Goal: Task Accomplishment & Management: Manage account settings

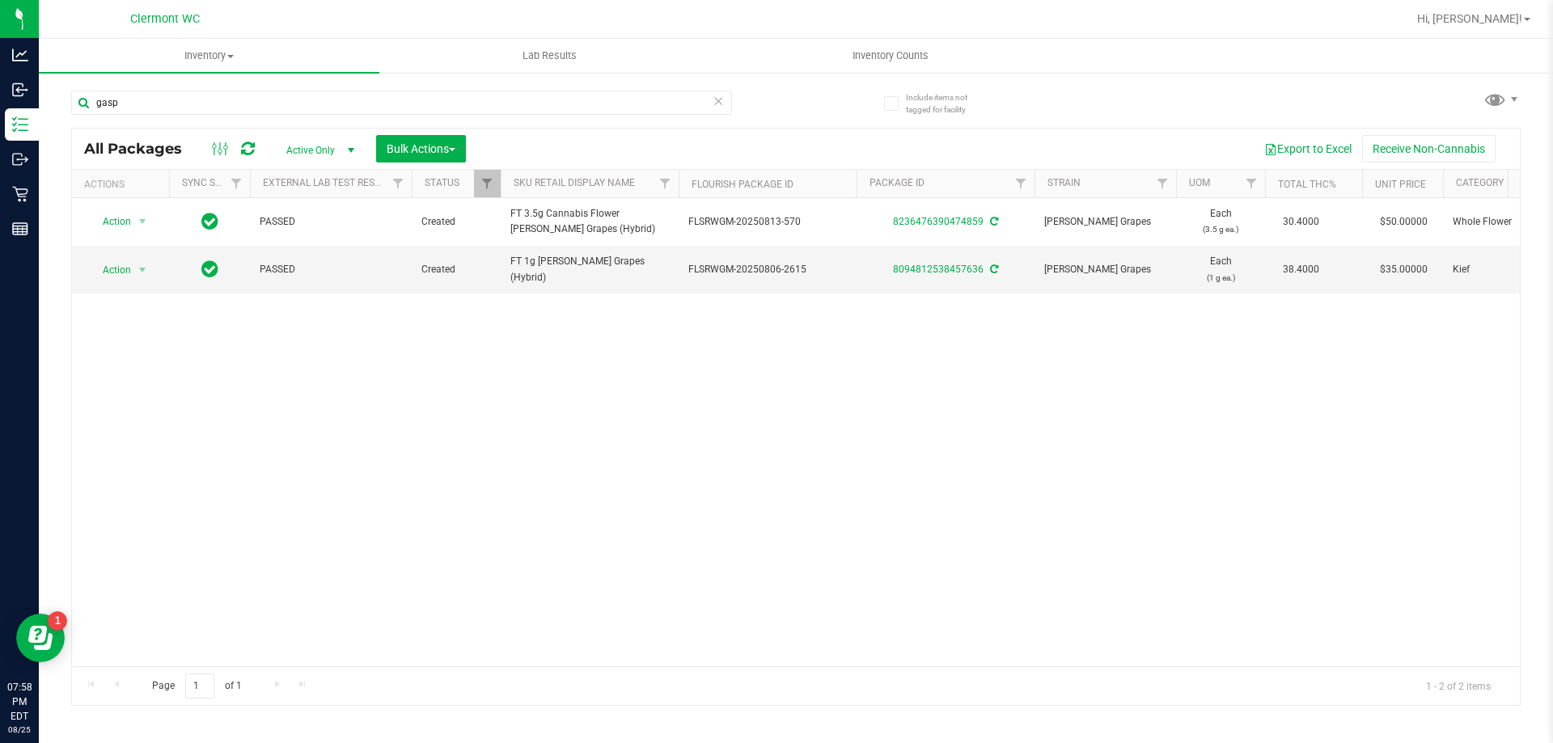
scroll to position [0, 455]
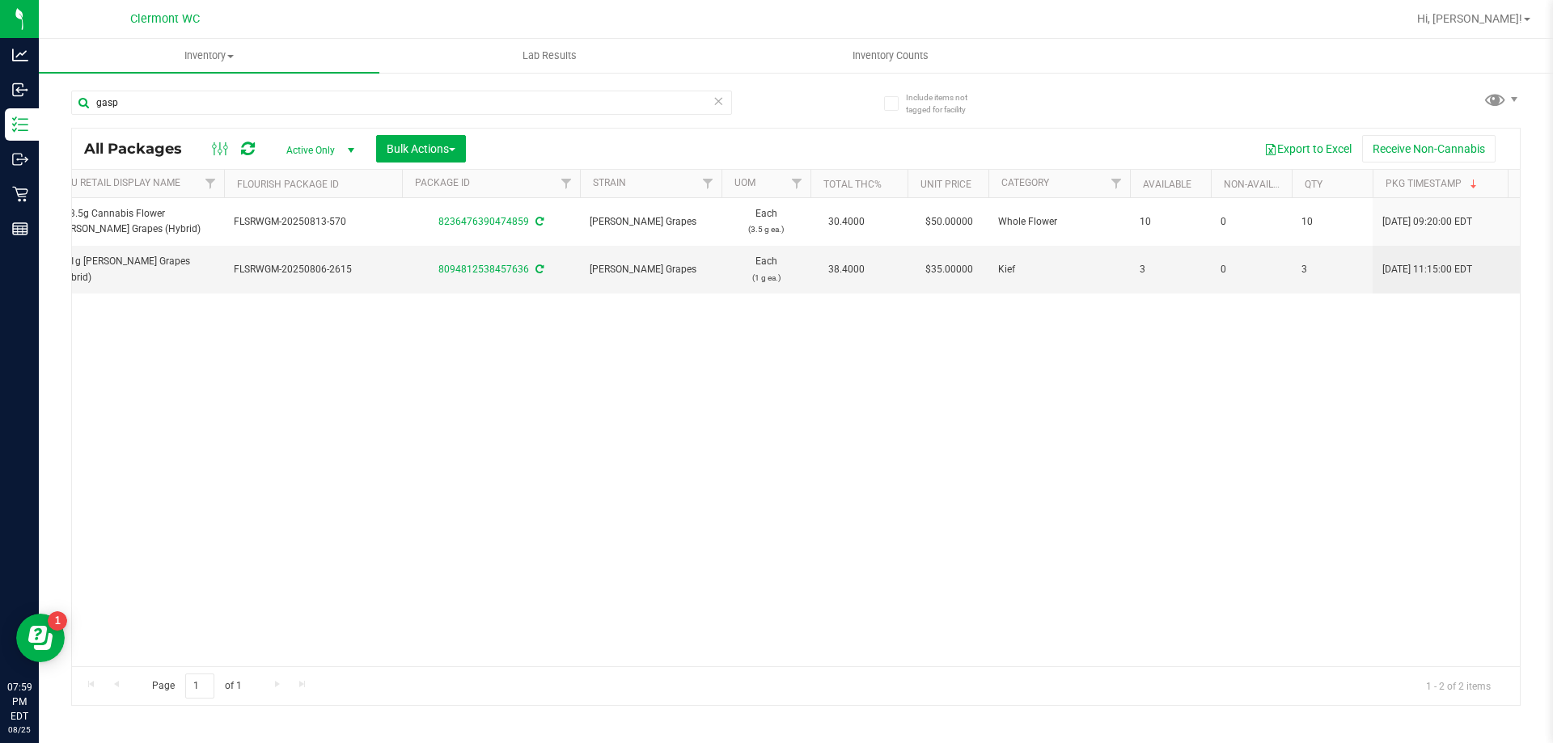
type input "gasp"
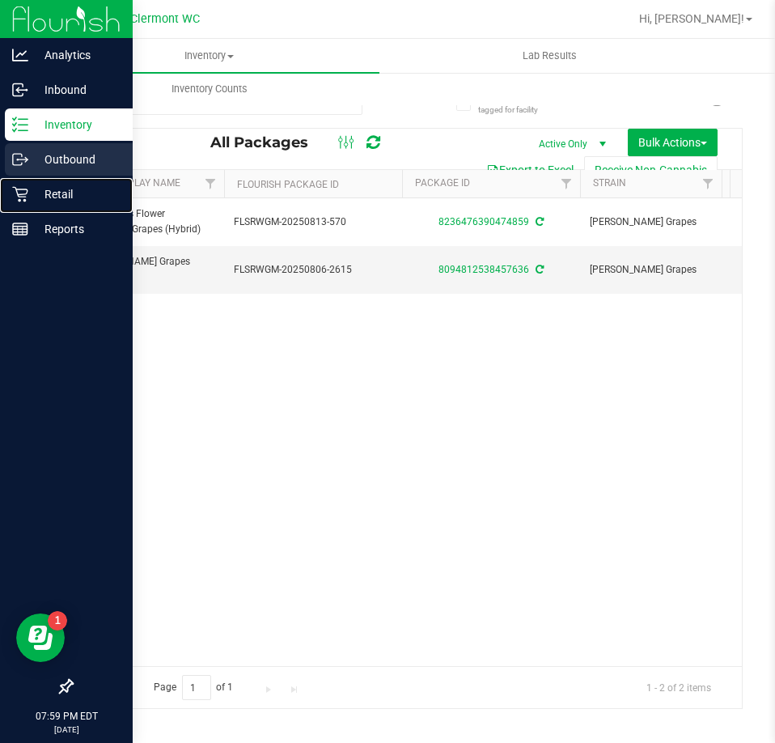
drag, startPoint x: 23, startPoint y: 201, endPoint x: 116, endPoint y: 175, distance: 95.8
click at [23, 201] on icon at bounding box center [19, 194] width 15 height 15
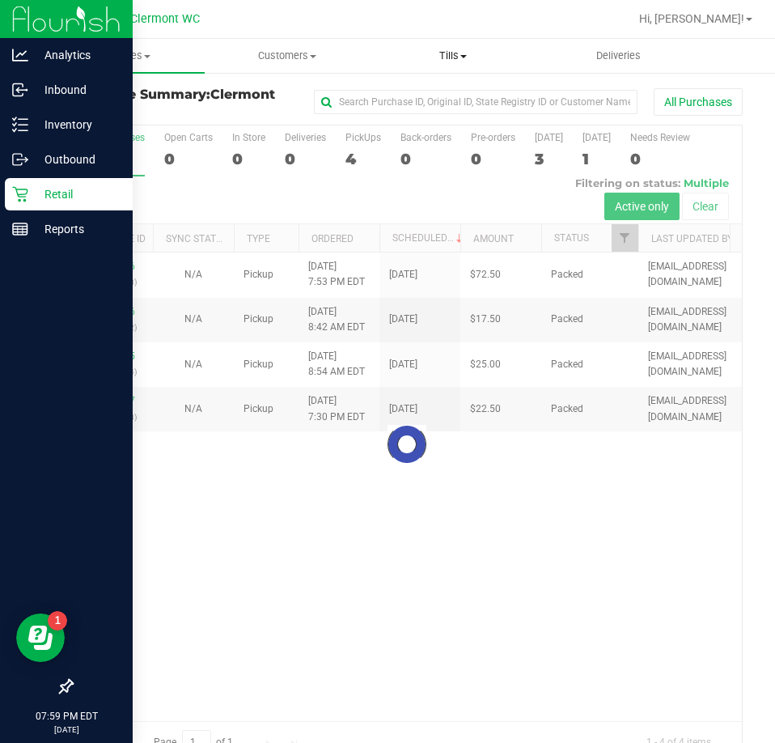
click at [447, 55] on span "Tills" at bounding box center [453, 56] width 164 height 15
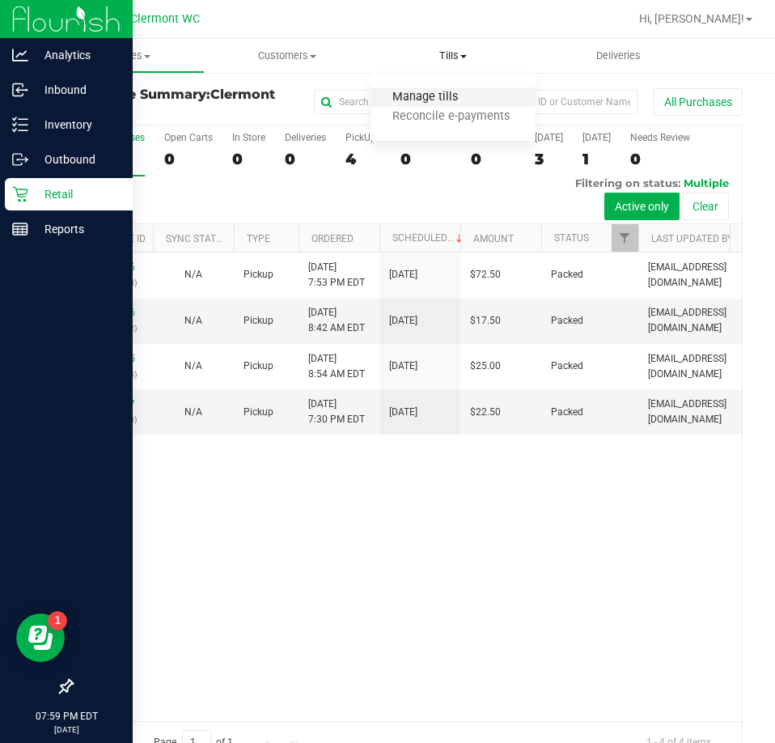
click at [429, 104] on span "Manage tills" at bounding box center [424, 98] width 109 height 14
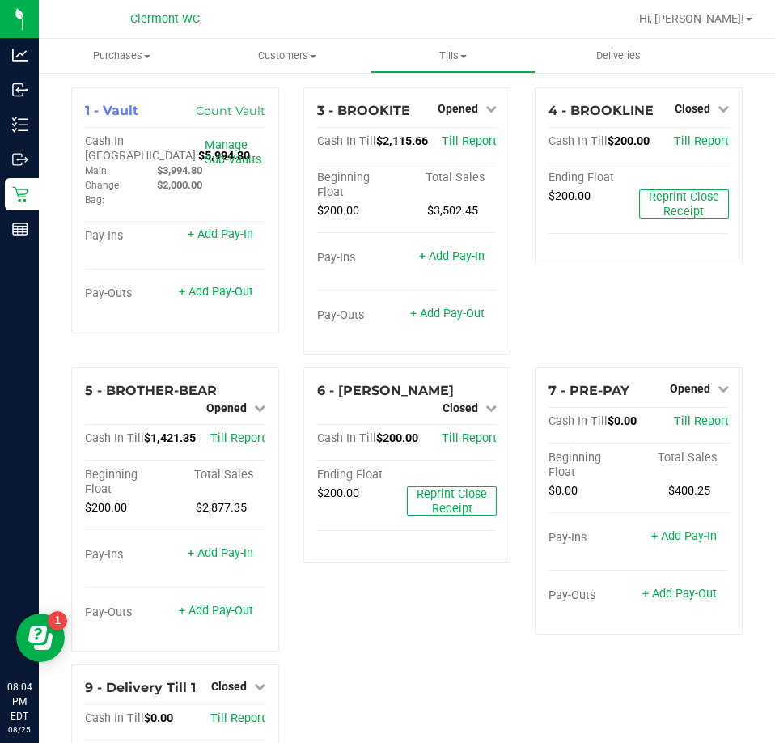
click at [313, 632] on div "6 - [PERSON_NAME]-BANNER Closed Open Till Cash In Till $200.00 Till Report Endi…" at bounding box center [407, 515] width 232 height 297
click at [474, 108] on link "Opened" at bounding box center [467, 108] width 59 height 13
click at [463, 144] on link "Close Till" at bounding box center [460, 142] width 44 height 13
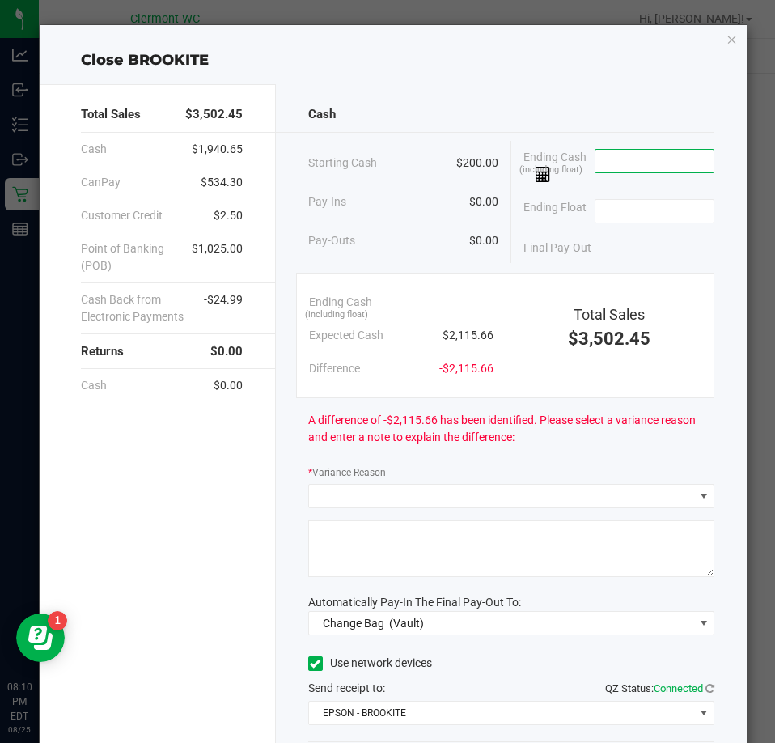
click at [599, 166] on input at bounding box center [654, 161] width 119 height 23
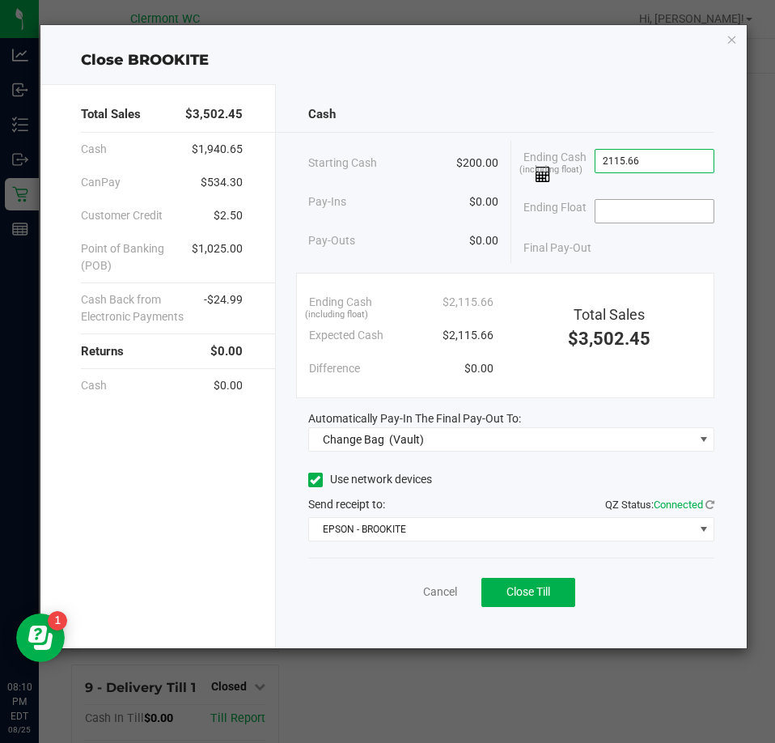
type input "$2,115.66"
click at [620, 205] on input at bounding box center [654, 211] width 119 height 23
type input "$200.00"
click at [605, 251] on div "Final Pay-Out $1,915.66" at bounding box center [618, 247] width 191 height 33
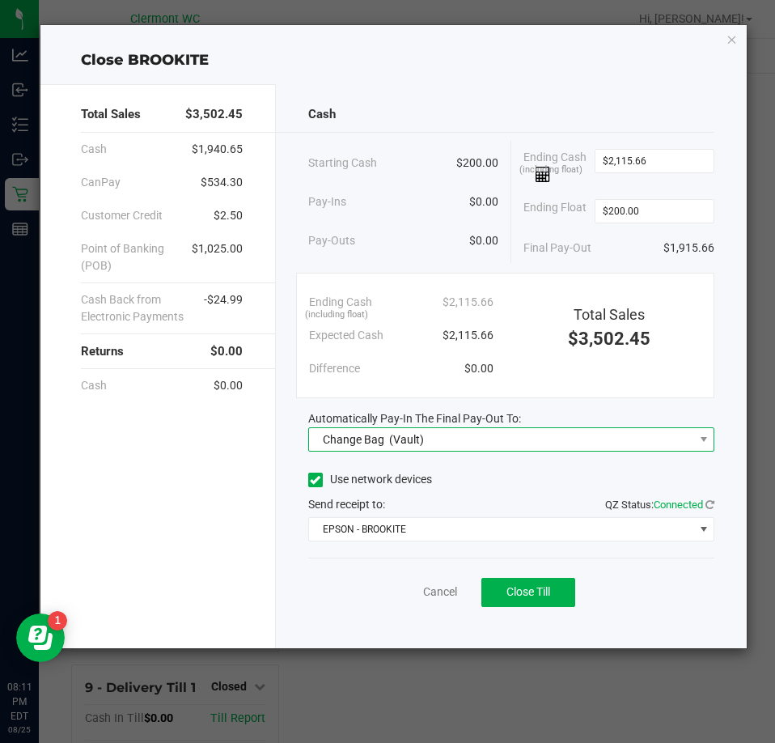
click at [608, 446] on span "Change Bag (Vault)" at bounding box center [501, 439] width 384 height 23
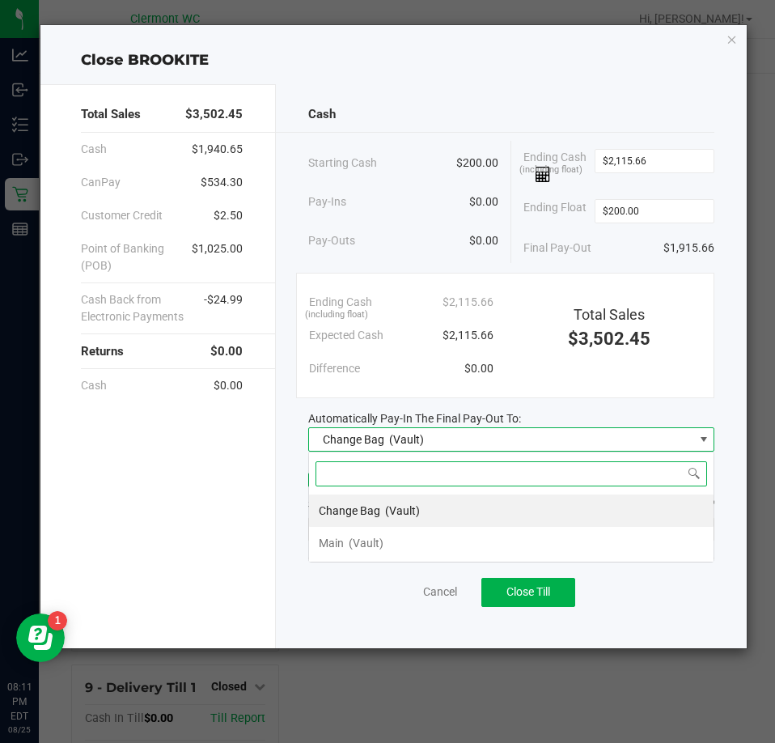
scroll to position [24, 407]
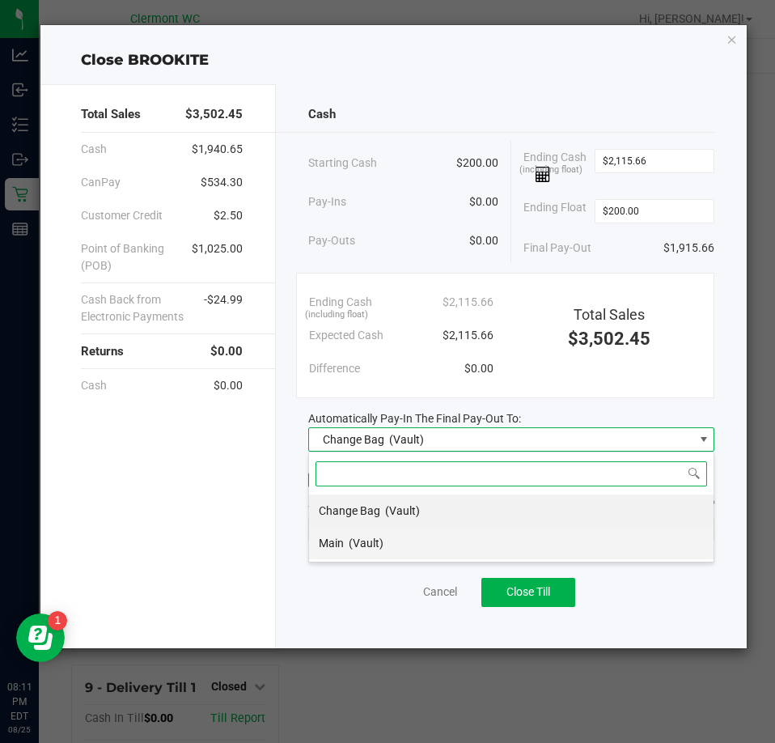
click at [544, 551] on li "Main (Vault)" at bounding box center [511, 543] width 404 height 32
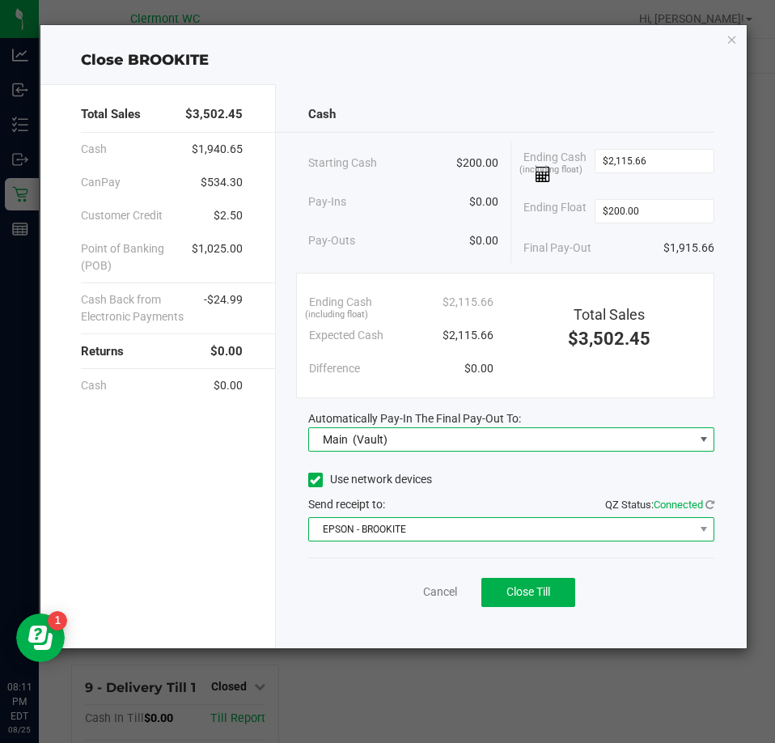
click at [543, 530] on span "EPSON - BROOKITE" at bounding box center [501, 529] width 384 height 23
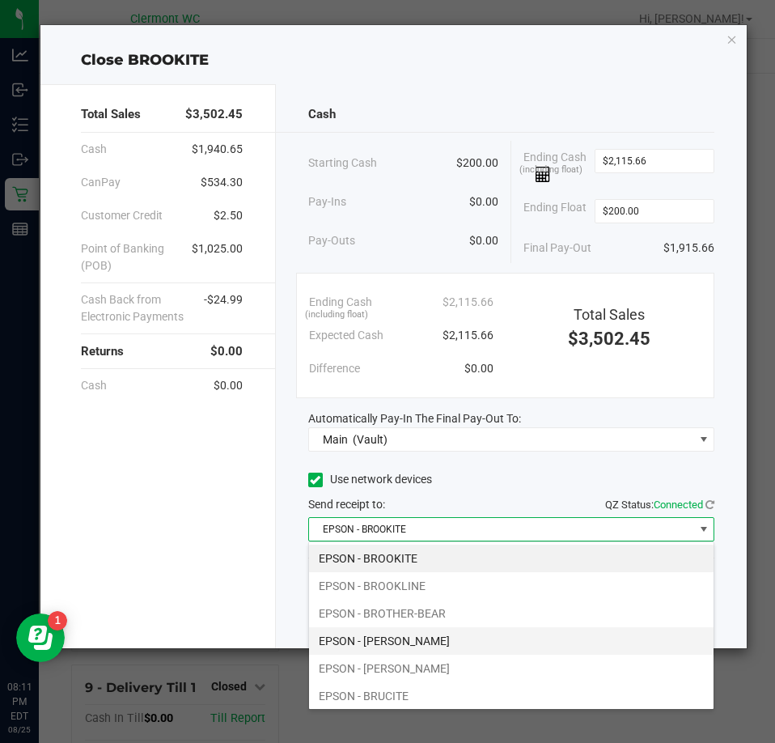
click at [423, 638] on li "EPSON - BRUCE-BANNER" at bounding box center [511, 641] width 404 height 28
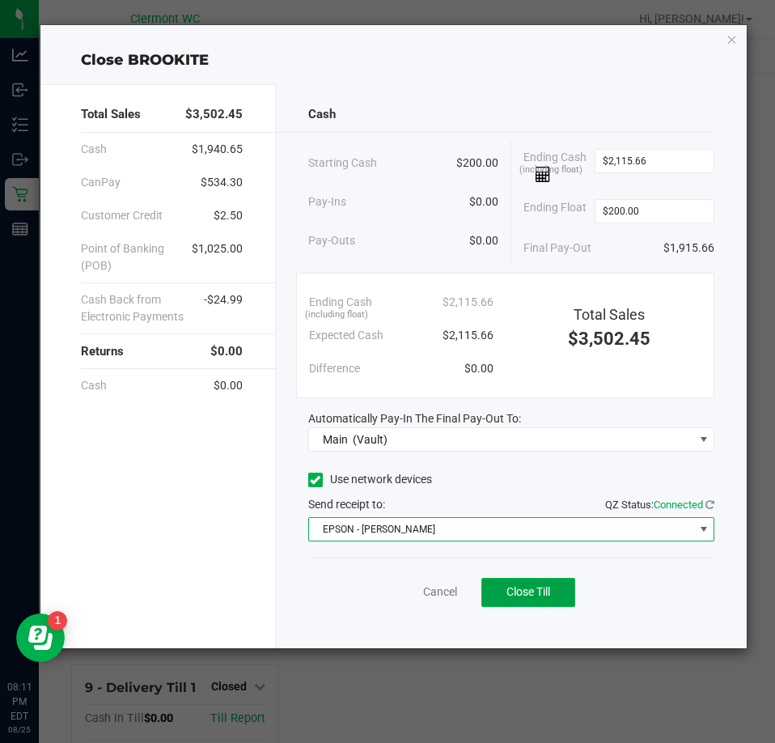
click at [539, 599] on button "Close Till" at bounding box center [528, 592] width 94 height 29
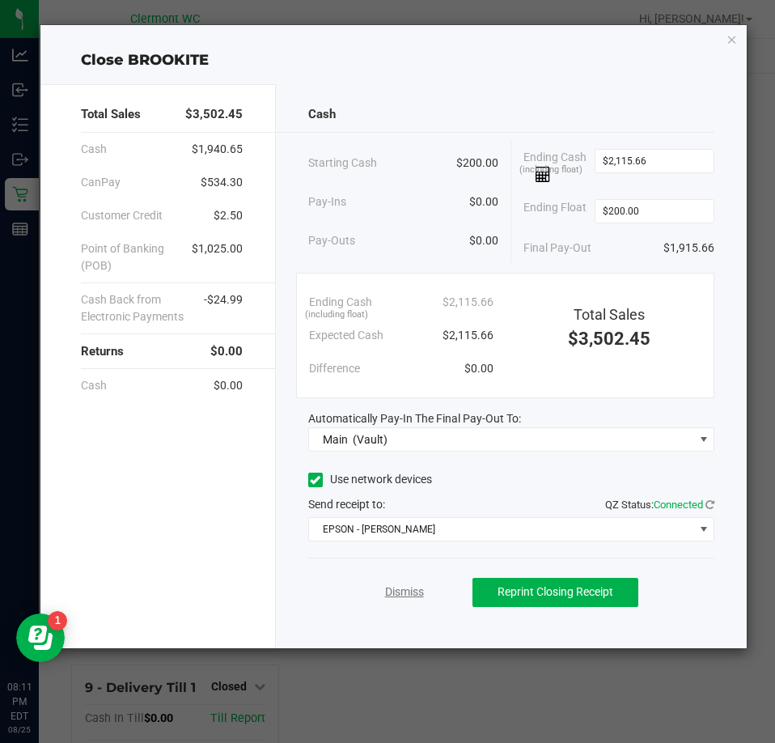
click at [406, 585] on link "Dismiss" at bounding box center [404, 591] width 39 height 17
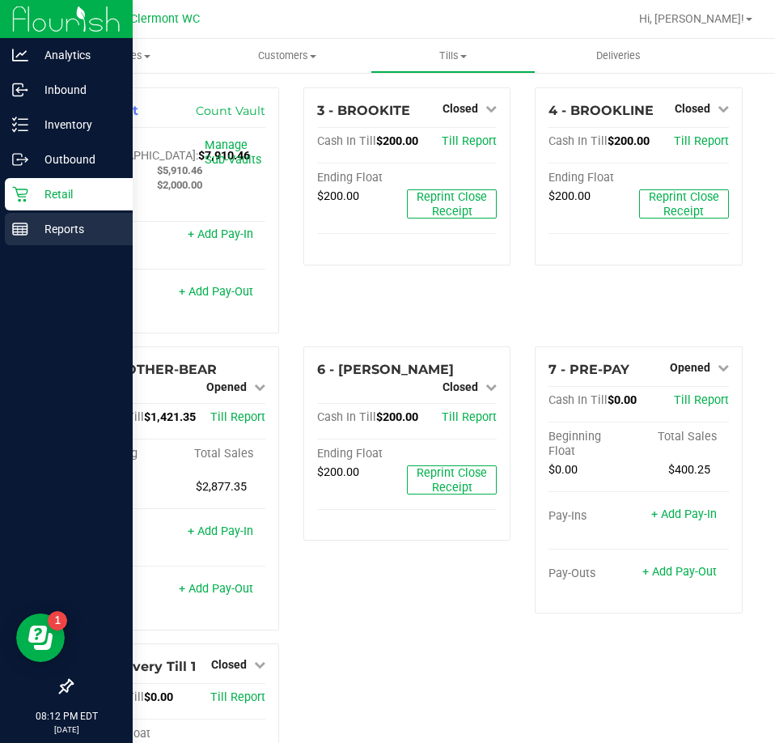
click at [8, 225] on div "Reports" at bounding box center [69, 229] width 128 height 32
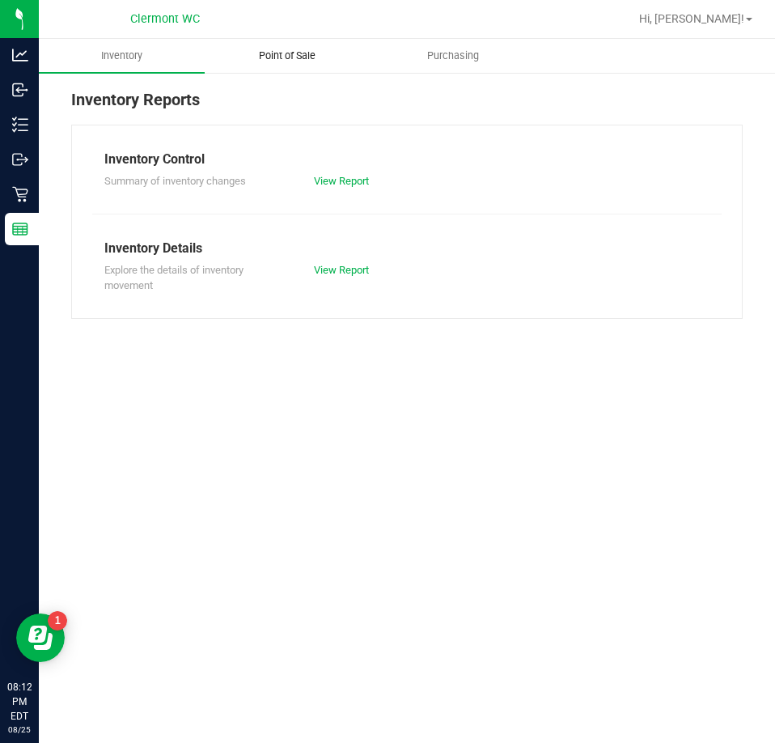
click at [310, 59] on span "Point of Sale" at bounding box center [287, 56] width 100 height 15
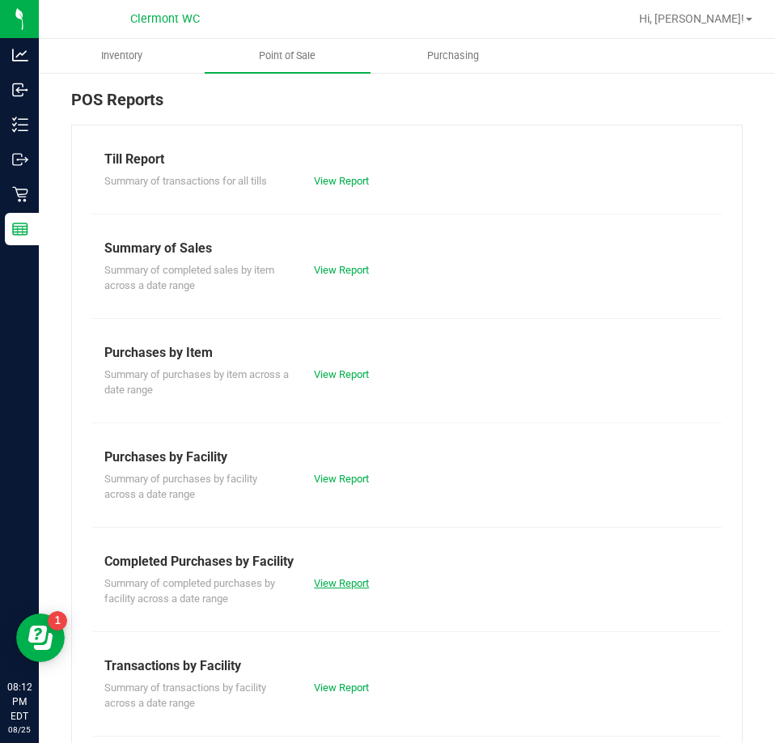
click at [334, 579] on link "View Report" at bounding box center [341, 583] width 55 height 12
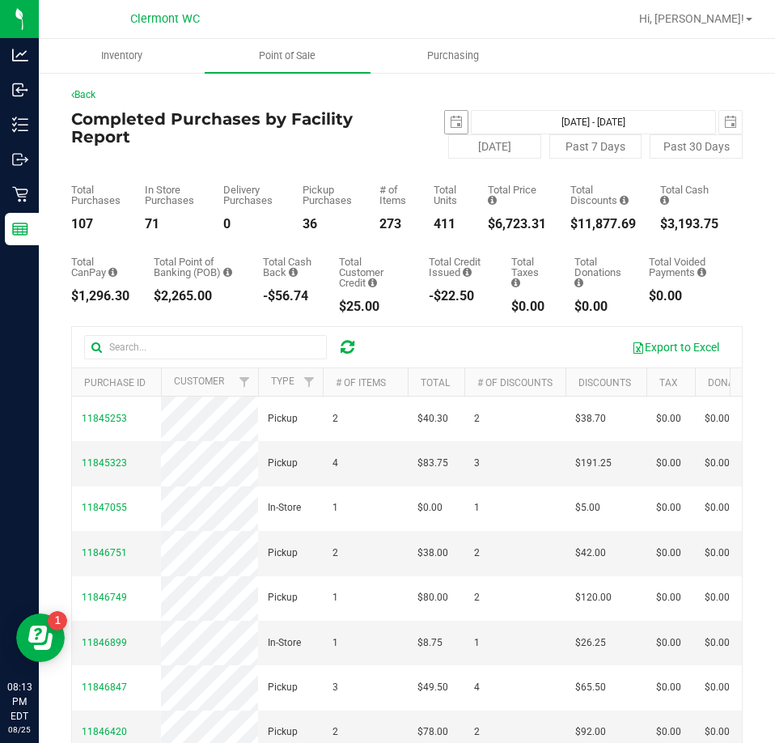
click at [456, 116] on span "select" at bounding box center [456, 122] width 23 height 23
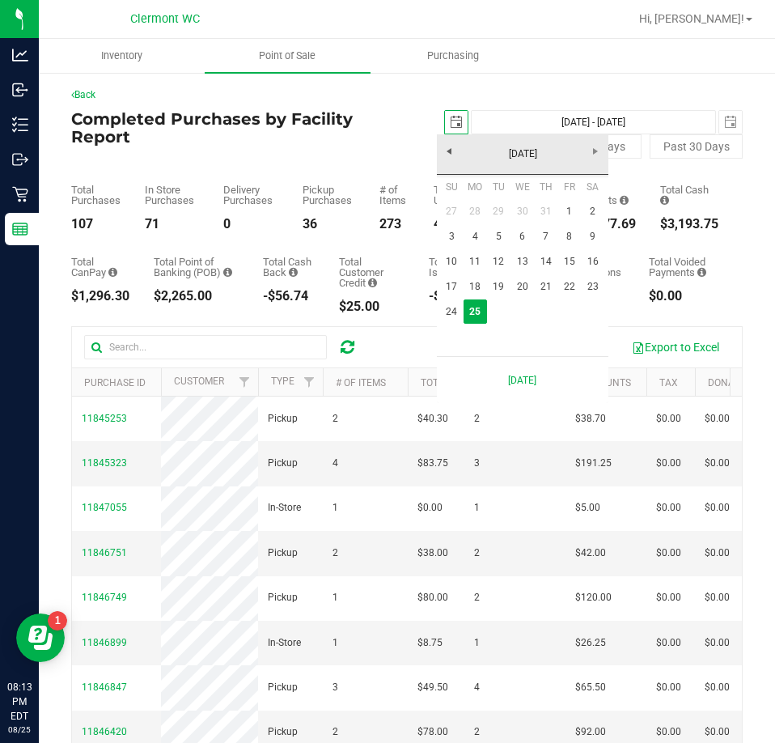
scroll to position [0, 40]
click at [446, 314] on link "24" at bounding box center [451, 311] width 23 height 25
type input "2025-08-24"
type input "Aug 24, 2025 - Aug 25, 2025"
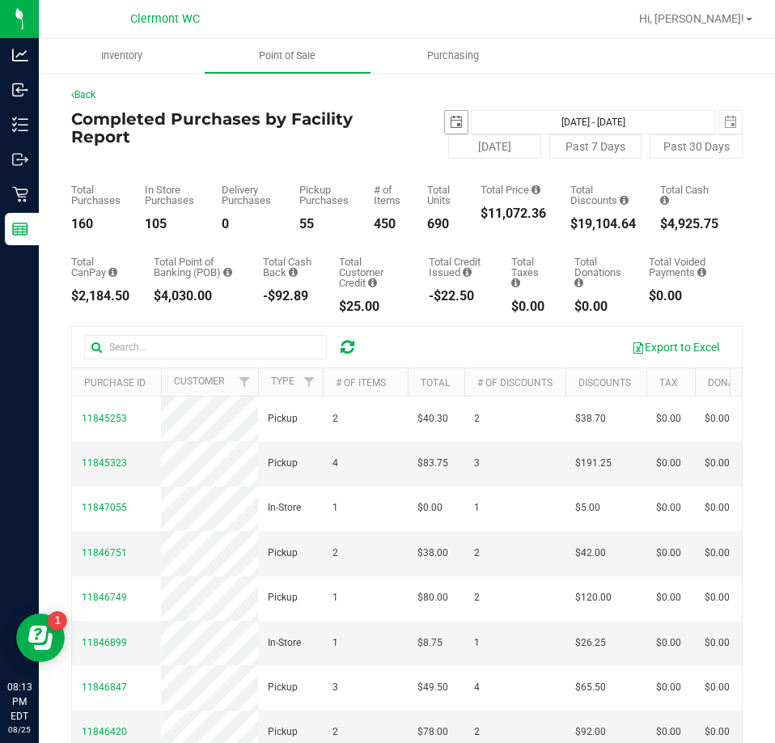
click at [445, 115] on span "select" at bounding box center [456, 122] width 23 height 23
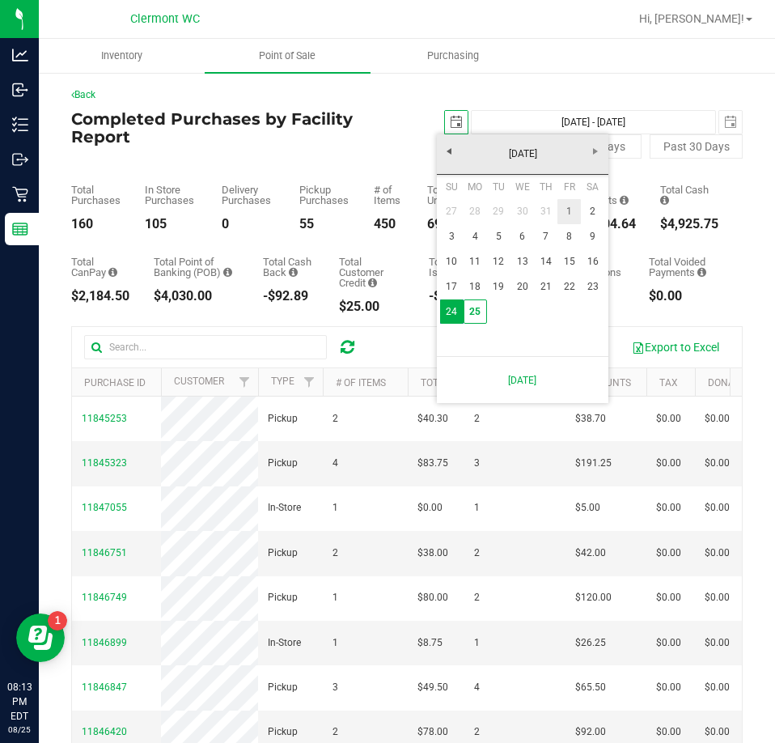
click at [573, 214] on link "1" at bounding box center [568, 211] width 23 height 25
type input "2025-08-01"
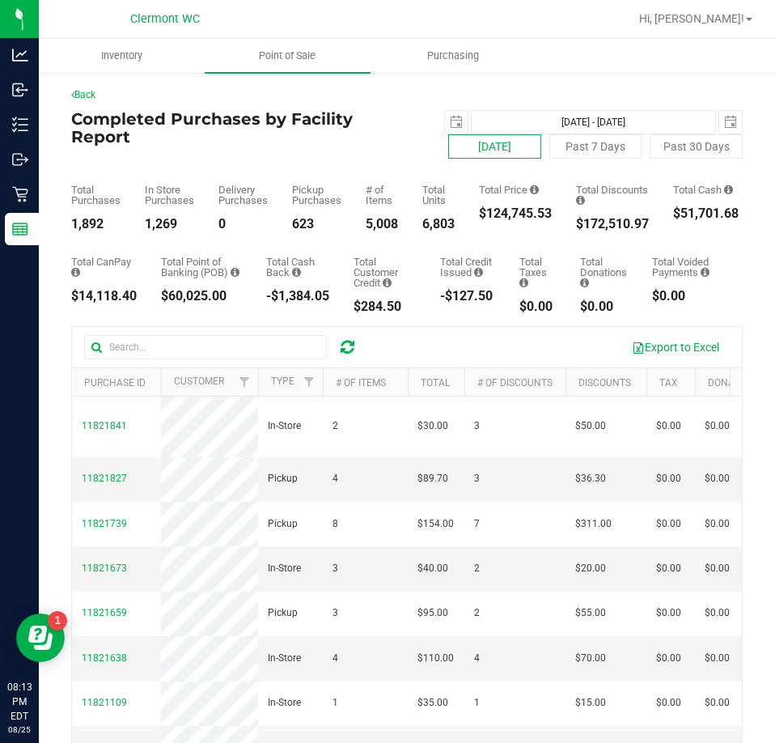
click at [467, 138] on button "[DATE]" at bounding box center [494, 146] width 93 height 24
type input "Aug 25, 2025 - Aug 25, 2025"
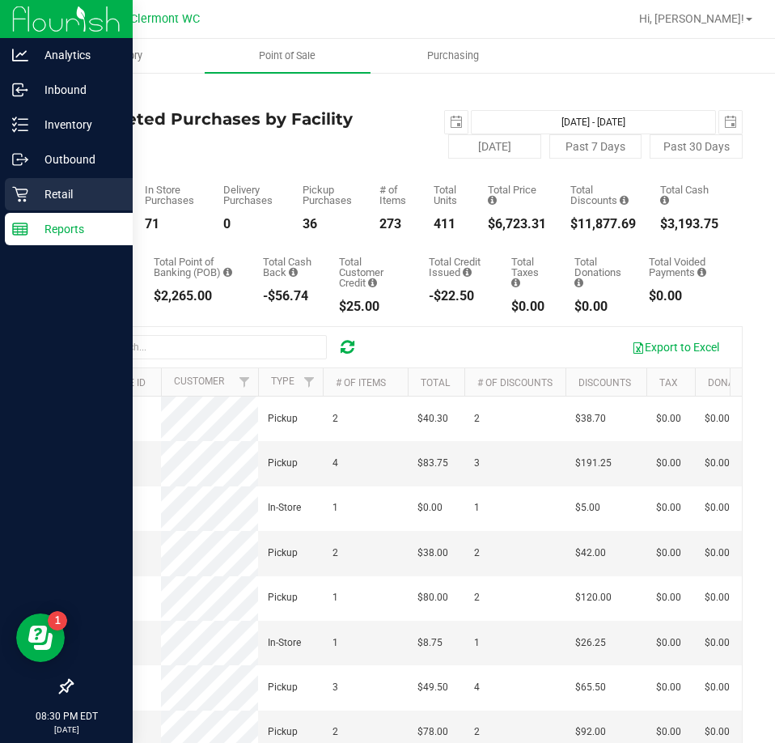
click at [34, 195] on p "Retail" at bounding box center [76, 193] width 97 height 19
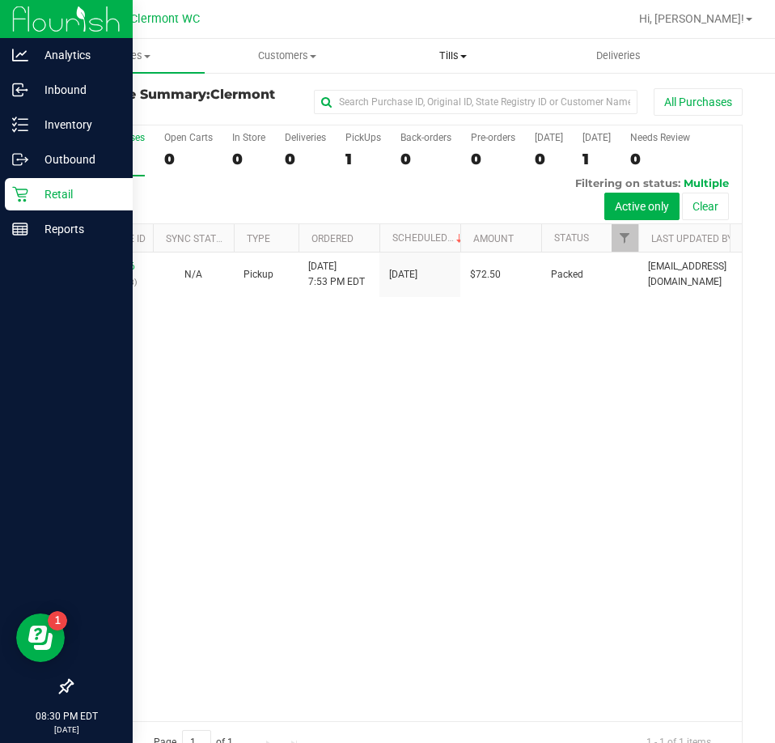
click at [451, 52] on span "Tills" at bounding box center [453, 56] width 164 height 15
click at [450, 98] on span "Manage tills" at bounding box center [424, 98] width 109 height 14
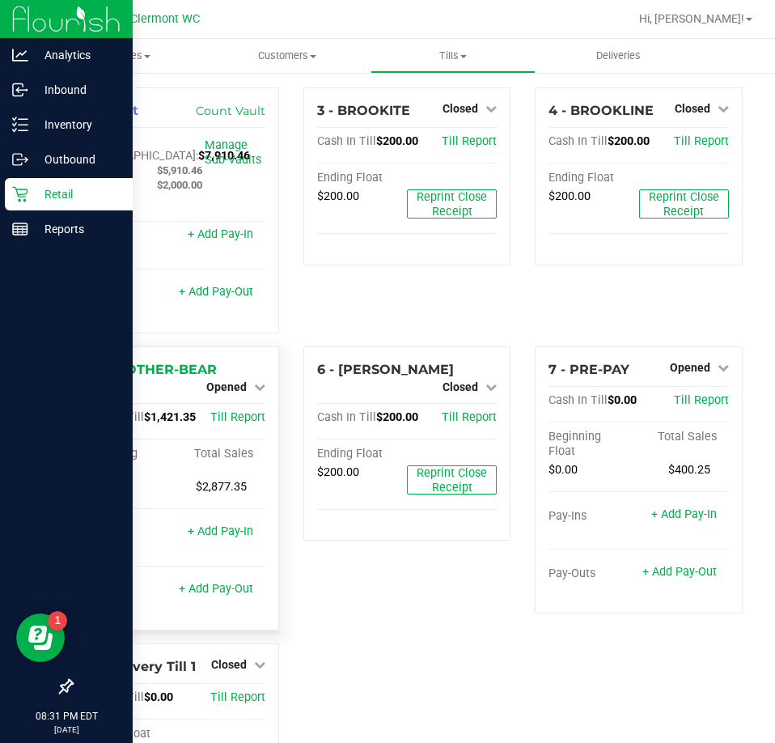
click at [219, 387] on span "Opened" at bounding box center [226, 386] width 40 height 13
click at [227, 401] on link "Close Till" at bounding box center [228, 400] width 44 height 13
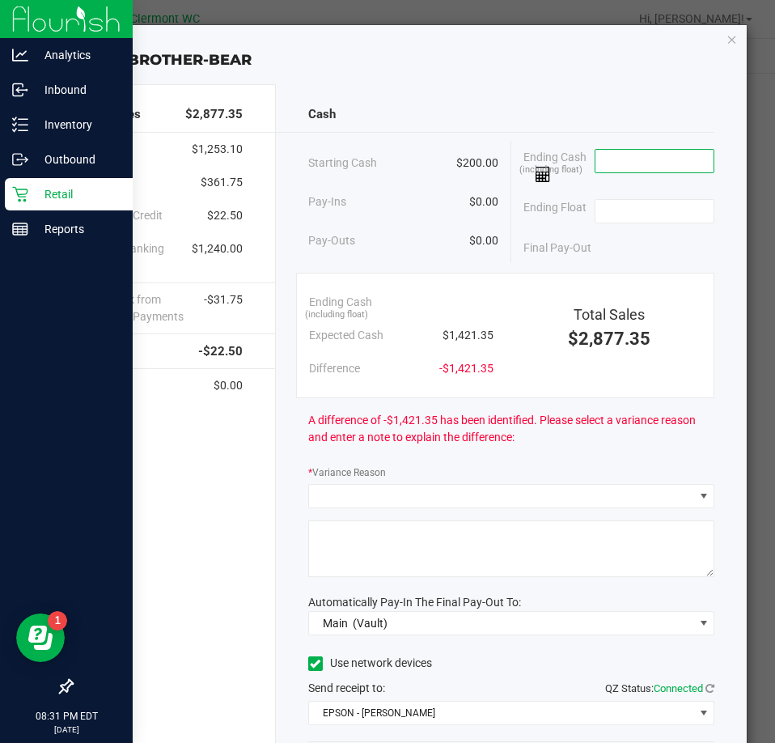
click at [683, 167] on input at bounding box center [654, 161] width 119 height 23
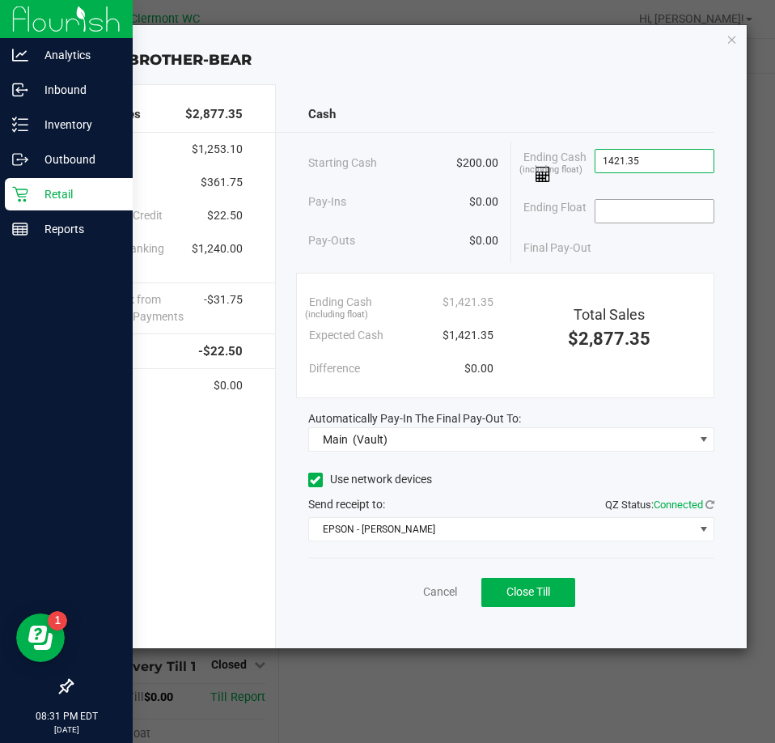
type input "$1,421.35"
click at [677, 206] on input at bounding box center [654, 211] width 119 height 23
type input "$200.00"
click at [554, 586] on button "Close Till" at bounding box center [528, 592] width 94 height 29
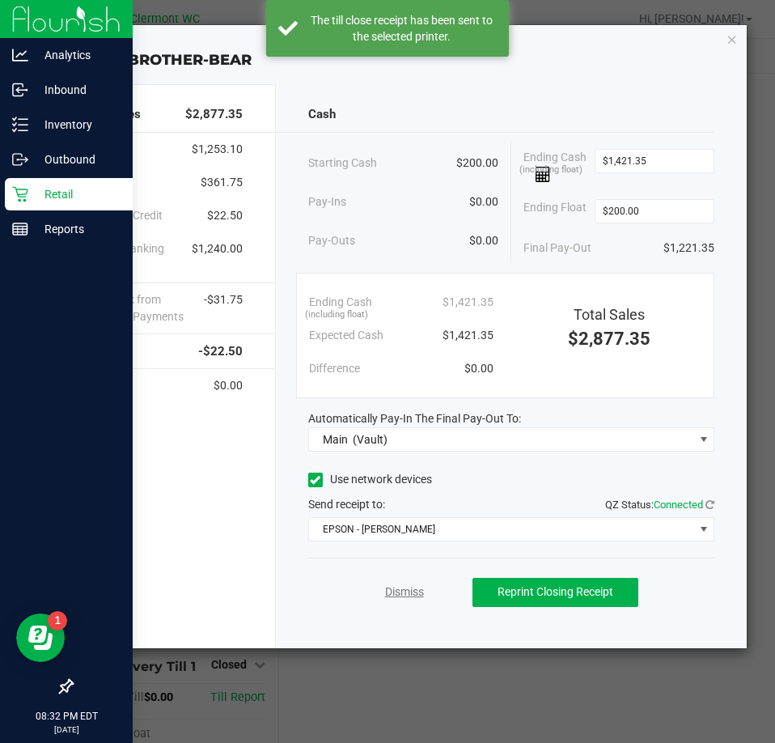
click at [407, 588] on link "Dismiss" at bounding box center [404, 591] width 39 height 17
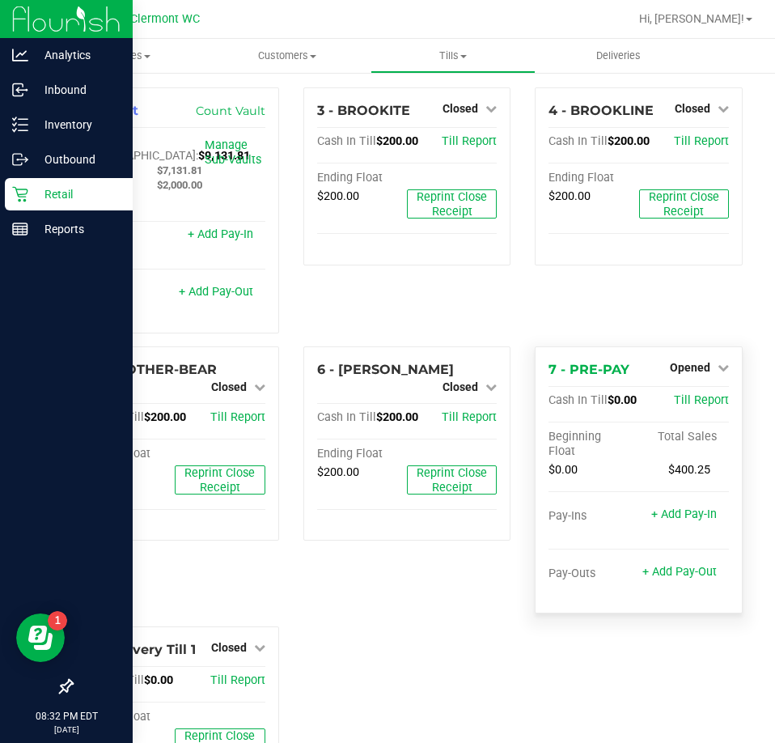
drag, startPoint x: 709, startPoint y: 366, endPoint x: 701, endPoint y: 386, distance: 22.1
click at [718, 366] on icon at bounding box center [723, 367] width 11 height 11
click at [694, 405] on link "Close Till" at bounding box center [692, 400] width 44 height 13
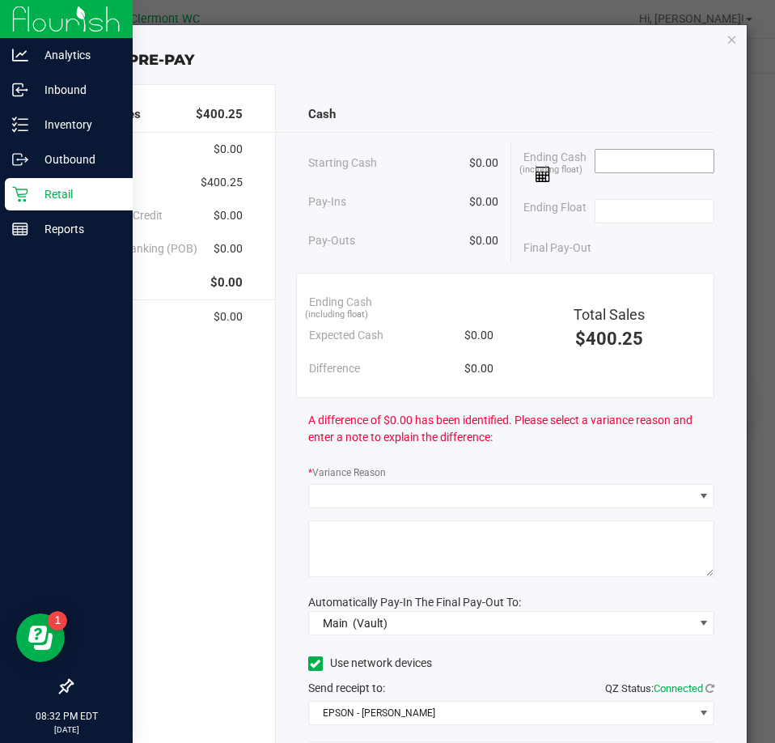
click at [675, 162] on input at bounding box center [654, 161] width 119 height 23
type input "$0.00"
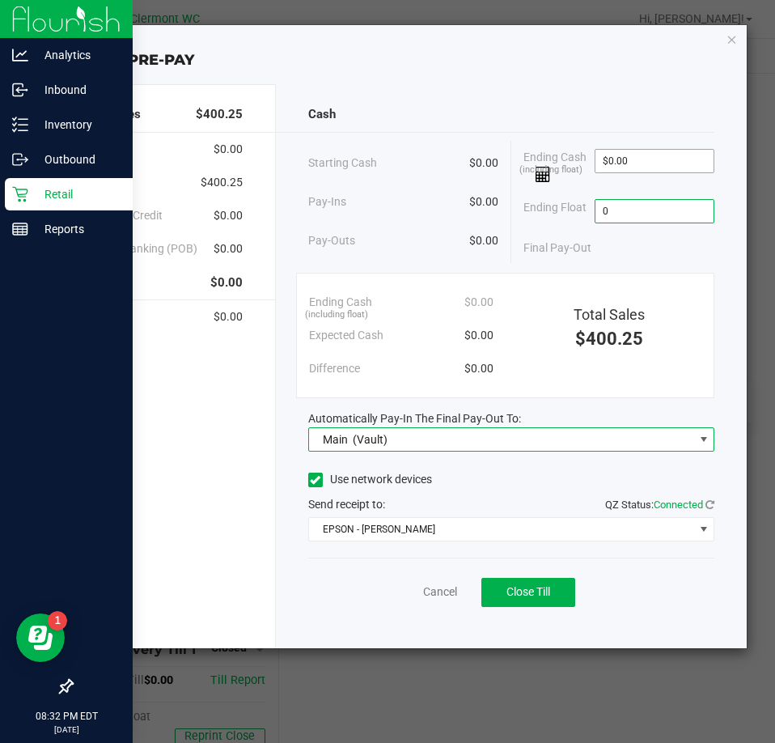
type input "$0.00"
click at [545, 585] on span "Close Till" at bounding box center [528, 591] width 44 height 13
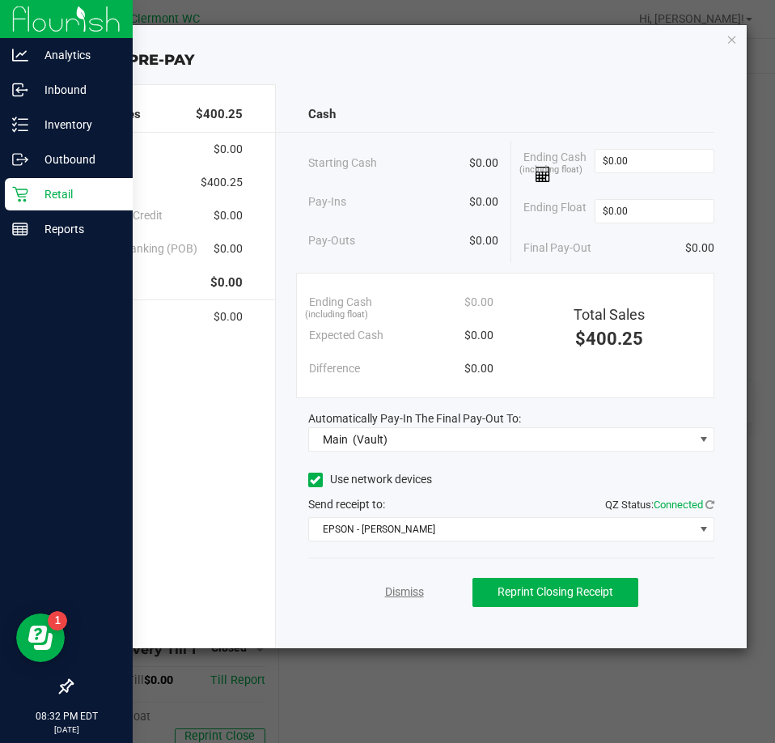
click at [409, 584] on link "Dismiss" at bounding box center [404, 591] width 39 height 17
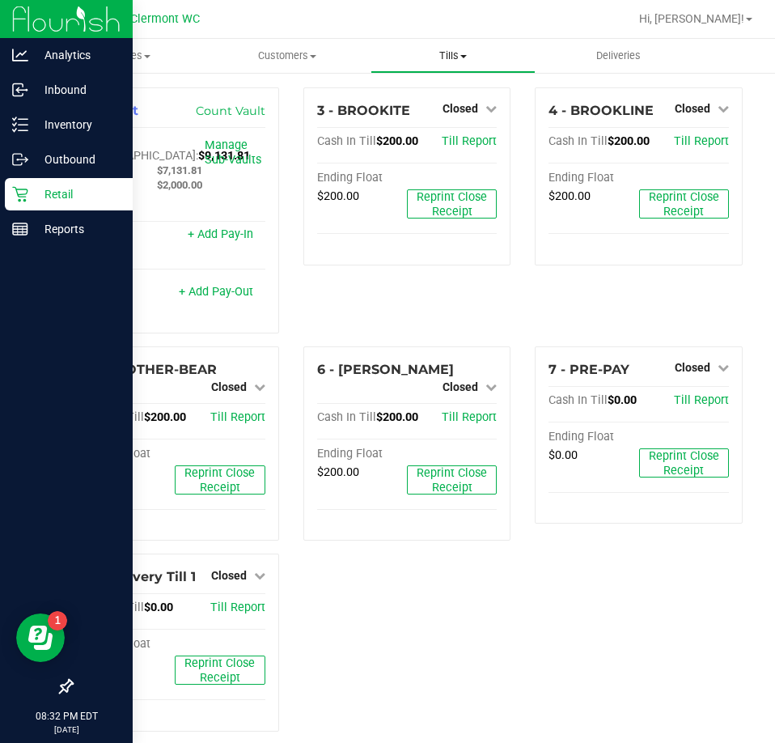
click at [444, 61] on span "Tills" at bounding box center [453, 56] width 164 height 15
click at [443, 111] on span "Reconcile e-payments" at bounding box center [450, 117] width 161 height 14
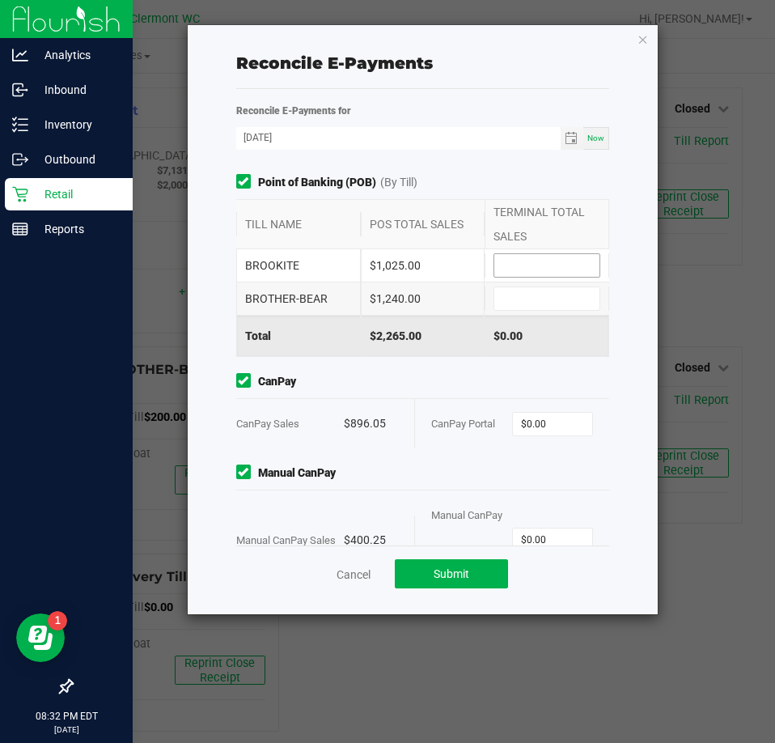
click at [534, 264] on input at bounding box center [546, 265] width 105 height 23
type input "$1,025.00"
click at [531, 299] on input at bounding box center [546, 298] width 105 height 23
type input "$1,240.00"
click at [545, 426] on input "0" at bounding box center [552, 424] width 79 height 23
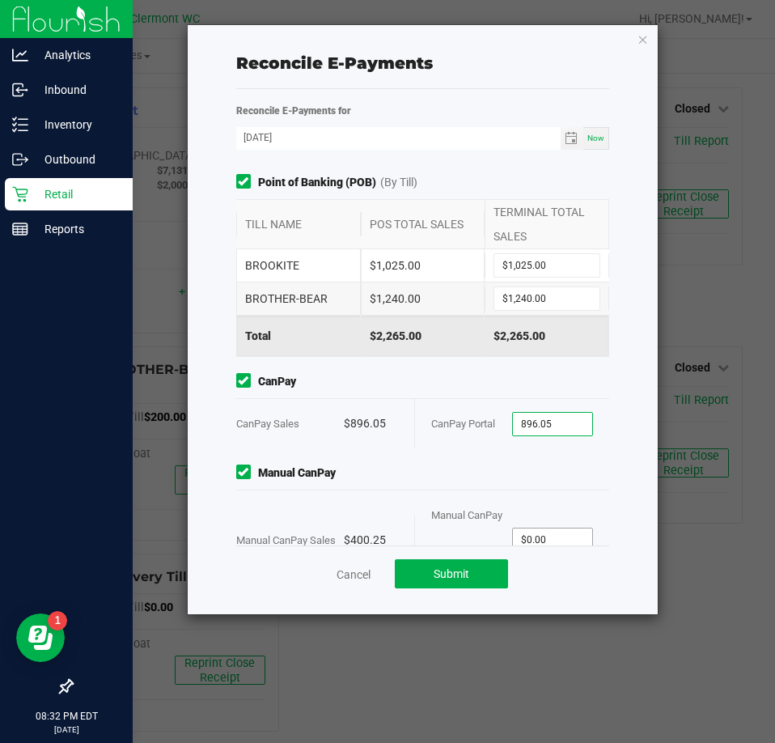
type input "$896.05"
click at [542, 530] on input "0" at bounding box center [552, 539] width 79 height 23
type input "$400.25"
click at [545, 469] on span "Manual CanPay" at bounding box center [423, 472] width 374 height 17
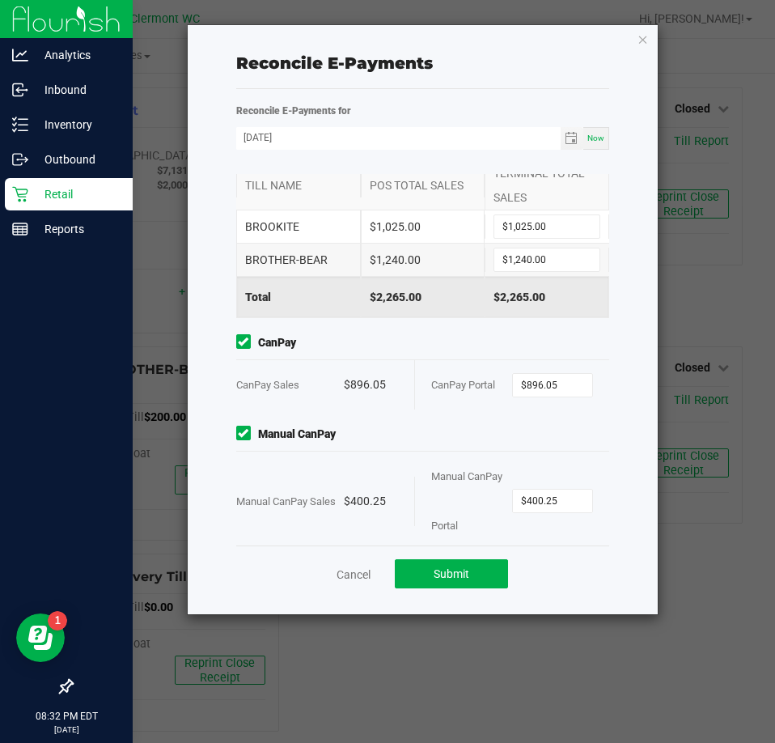
scroll to position [57, 0]
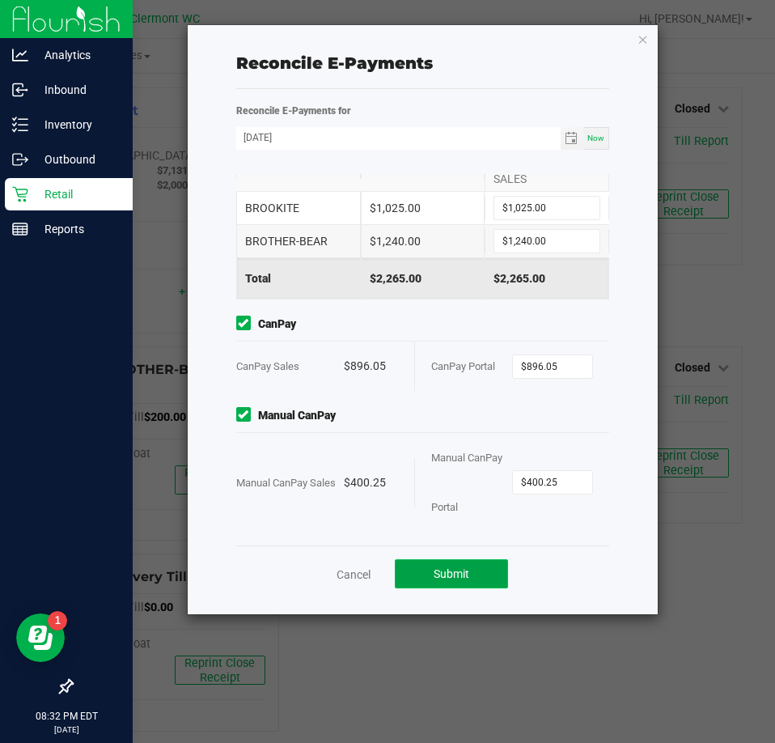
click at [501, 586] on button "Submit" at bounding box center [451, 573] width 113 height 29
